Goal: Check status: Check status

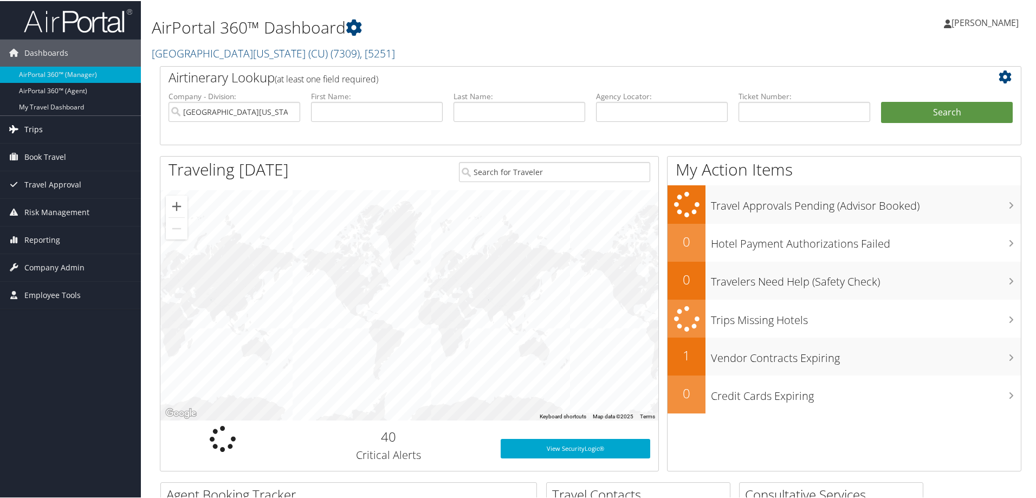
click at [38, 125] on span "Trips" at bounding box center [33, 128] width 18 height 27
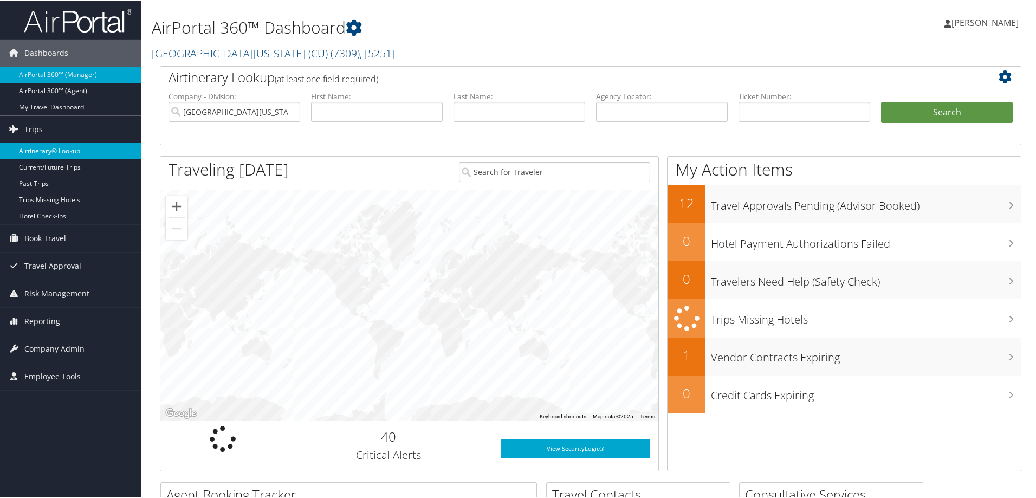
click at [36, 149] on link "Airtinerary® Lookup" at bounding box center [70, 150] width 141 height 16
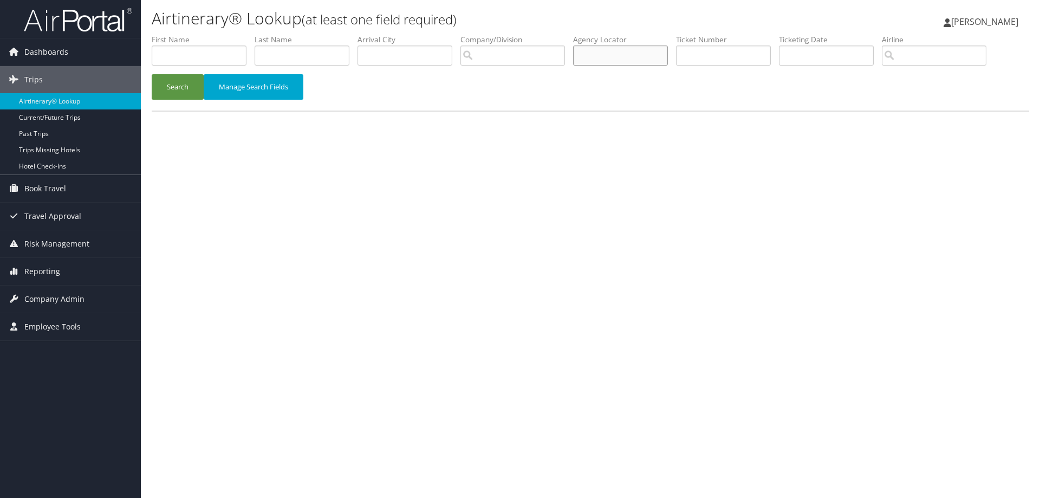
click at [644, 57] on input "text" at bounding box center [620, 56] width 95 height 20
type input "CXMCP0"
click at [169, 85] on button "Search" at bounding box center [178, 86] width 52 height 25
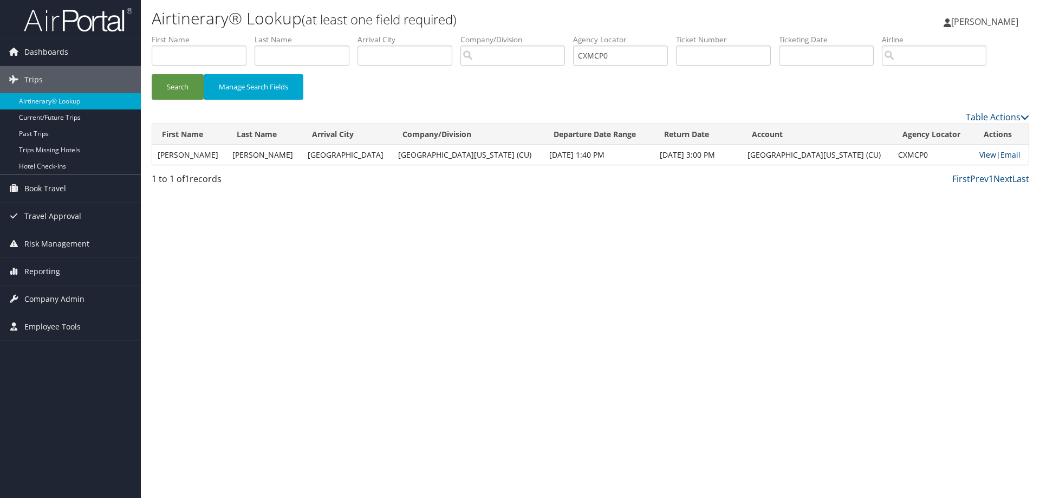
click at [979, 155] on link "View" at bounding box center [987, 155] width 17 height 10
